Goal: Task Accomplishment & Management: Manage account settings

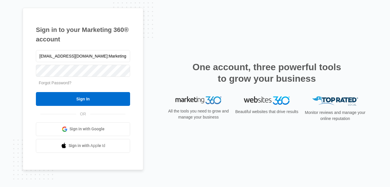
drag, startPoint x: 92, startPoint y: 57, endPoint x: 184, endPoint y: 58, distance: 93.0
click at [184, 58] on div "Sign in to your Marketing 360® account [EMAIL_ADDRESS][DOMAIN_NAME]:Marketing@h…" at bounding box center [195, 93] width 344 height 171
type input "[EMAIL_ADDRESS][DOMAIN_NAME]"
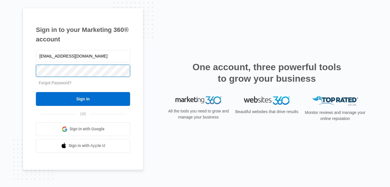
click at [36, 92] on input "Sign In" at bounding box center [83, 99] width 94 height 14
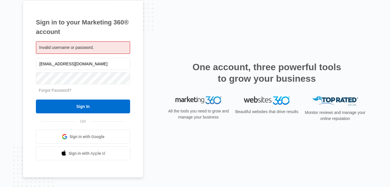
drag, startPoint x: 95, startPoint y: 61, endPoint x: 0, endPoint y: 51, distance: 95.2
click at [0, 51] on html "Sign in to your Marketing 360® account Invalid username or password. admin@hand…" at bounding box center [195, 93] width 390 height 187
click at [36, 99] on input "Sign In" at bounding box center [83, 106] width 94 height 14
